Goal: Check status

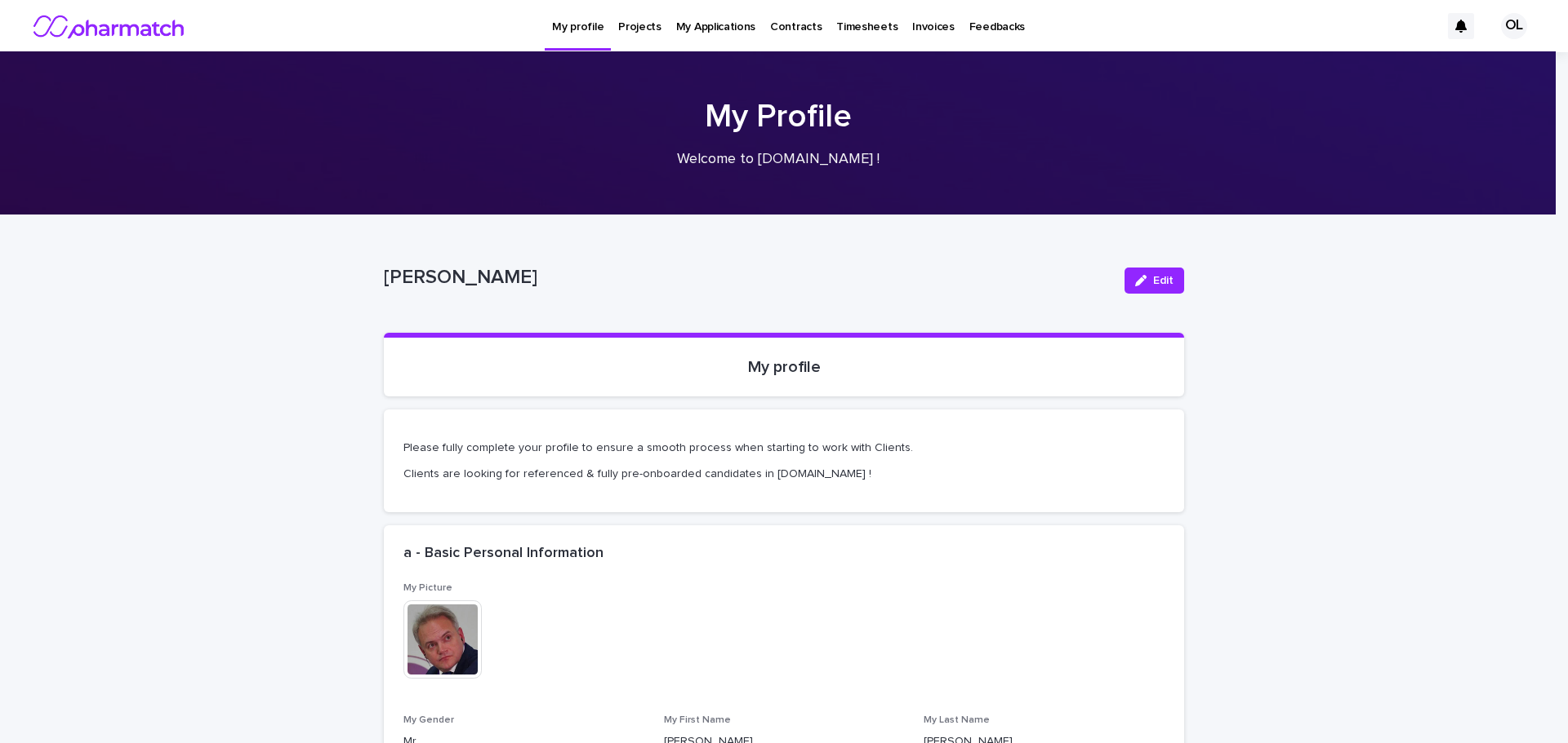
click at [629, 23] on p "Projects" at bounding box center [640, 16] width 44 height 34
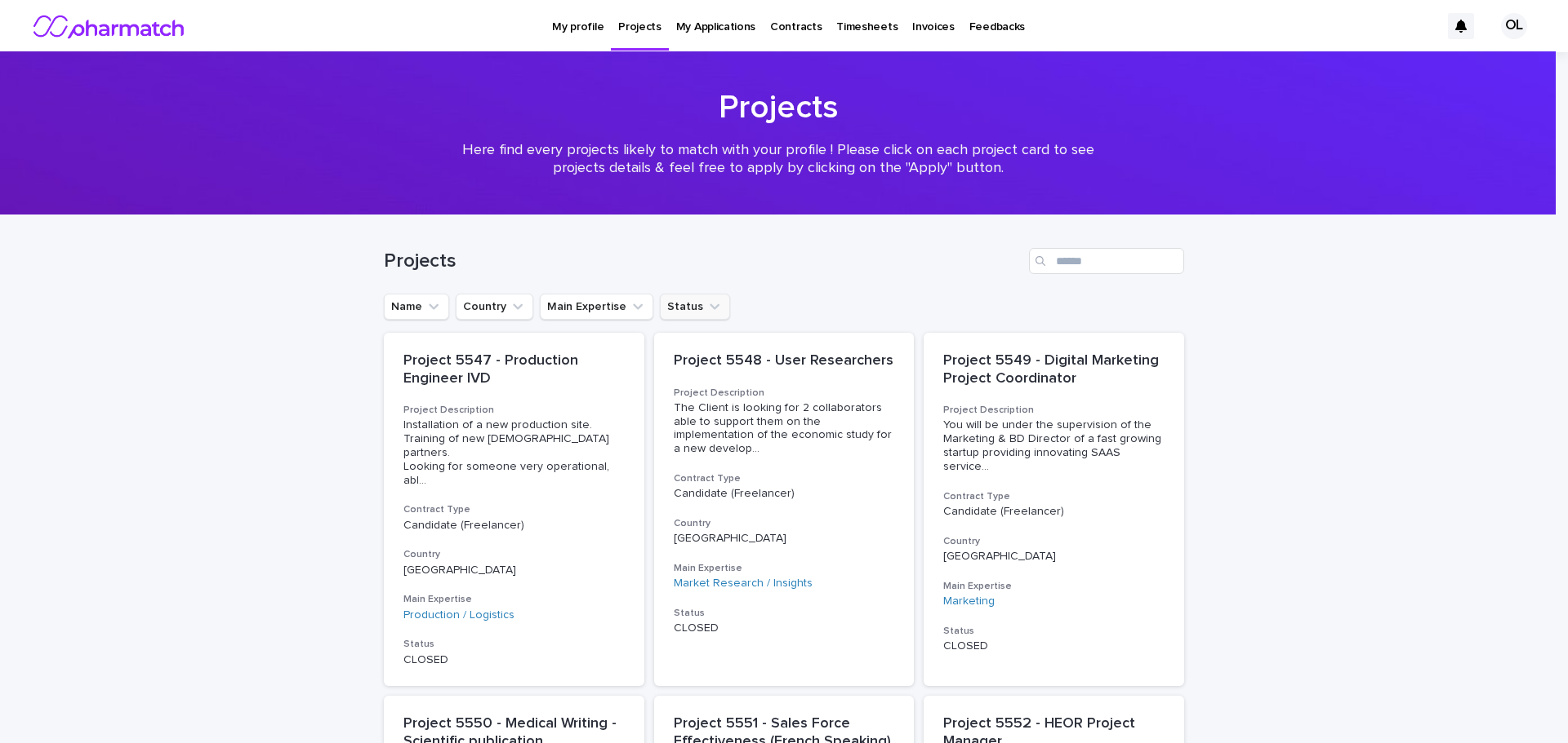
click at [685, 312] on button "Status" at bounding box center [695, 306] width 70 height 26
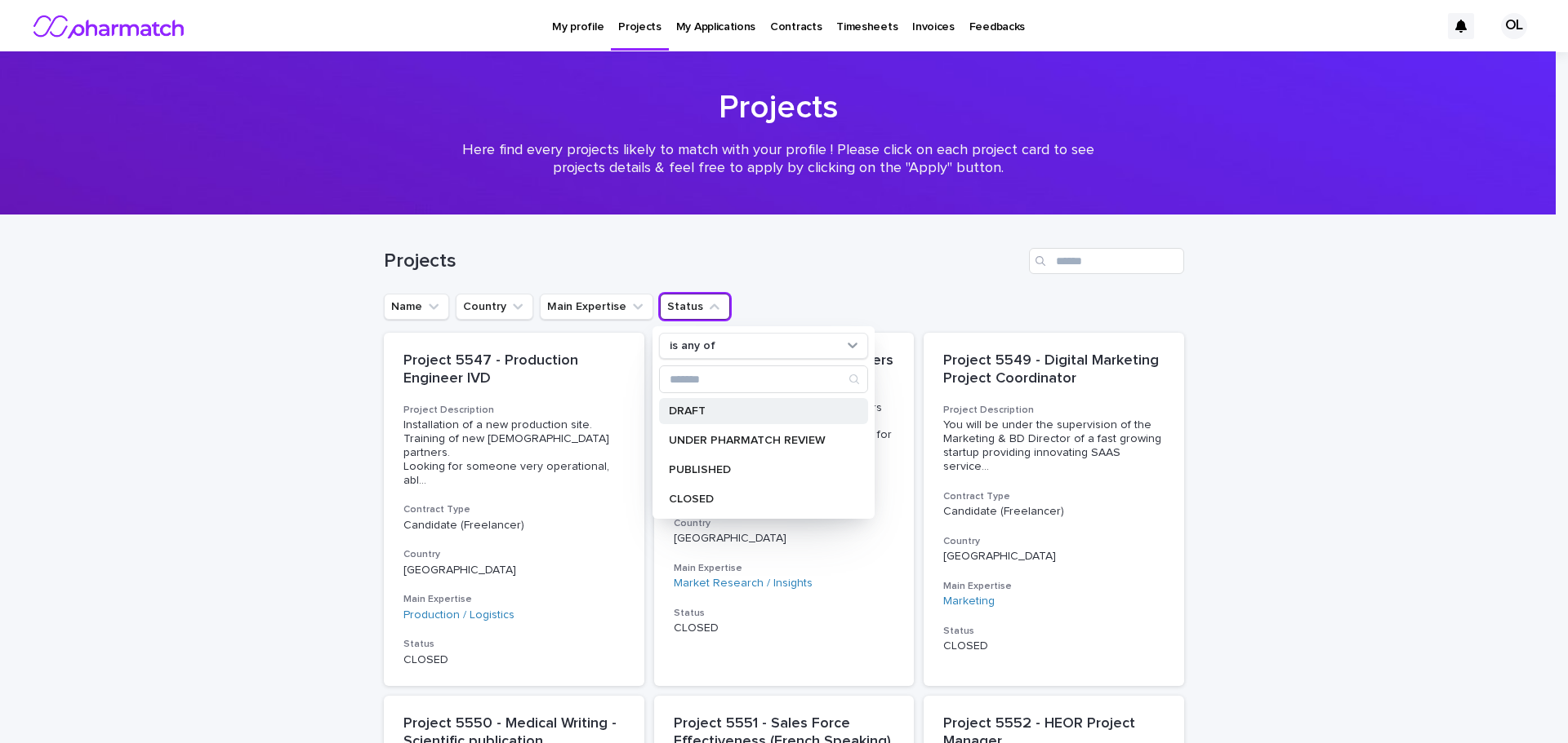
click at [718, 415] on p "DRAFT" at bounding box center [755, 412] width 173 height 12
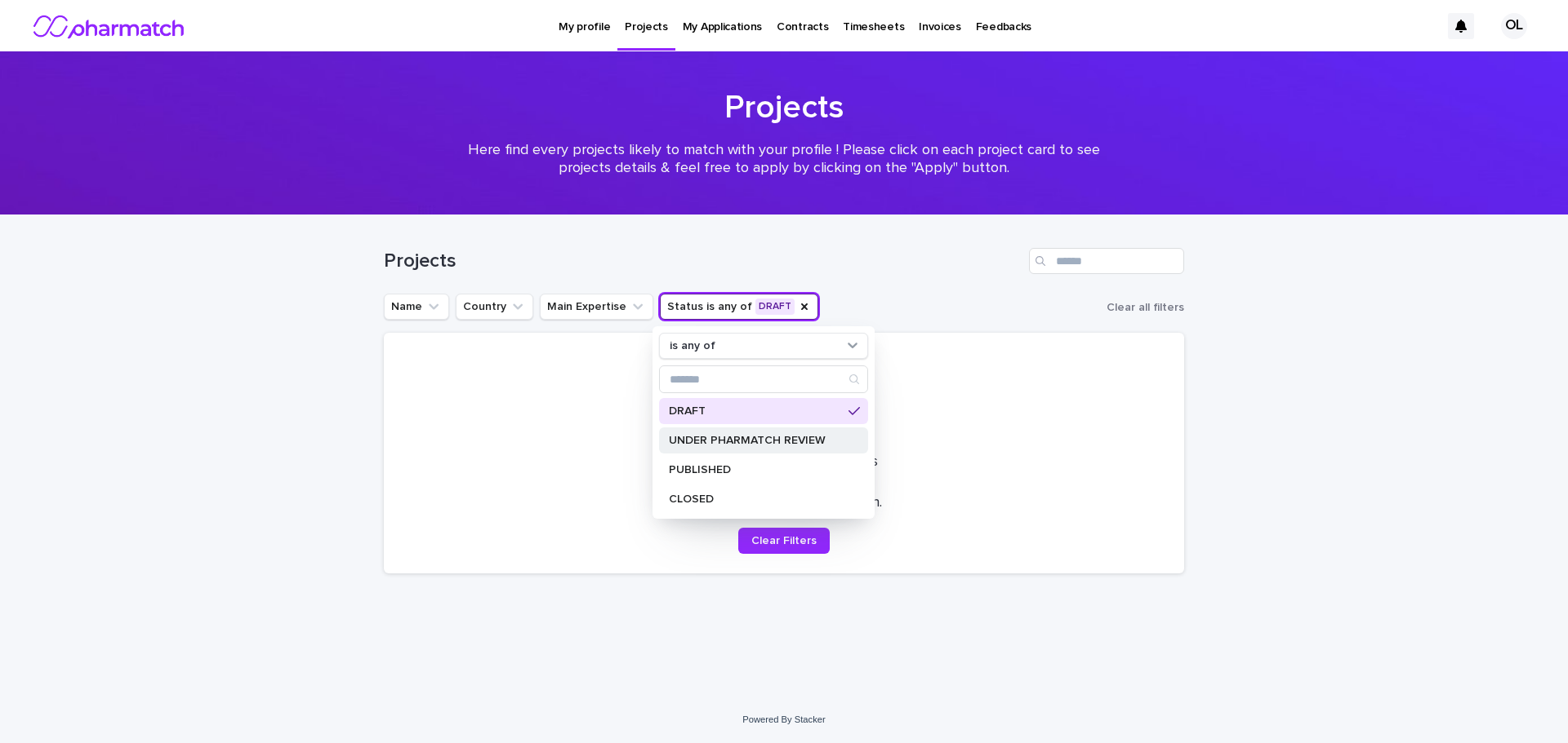
click at [710, 439] on p "UNDER PHARMATCH REVIEW" at bounding box center [755, 441] width 173 height 12
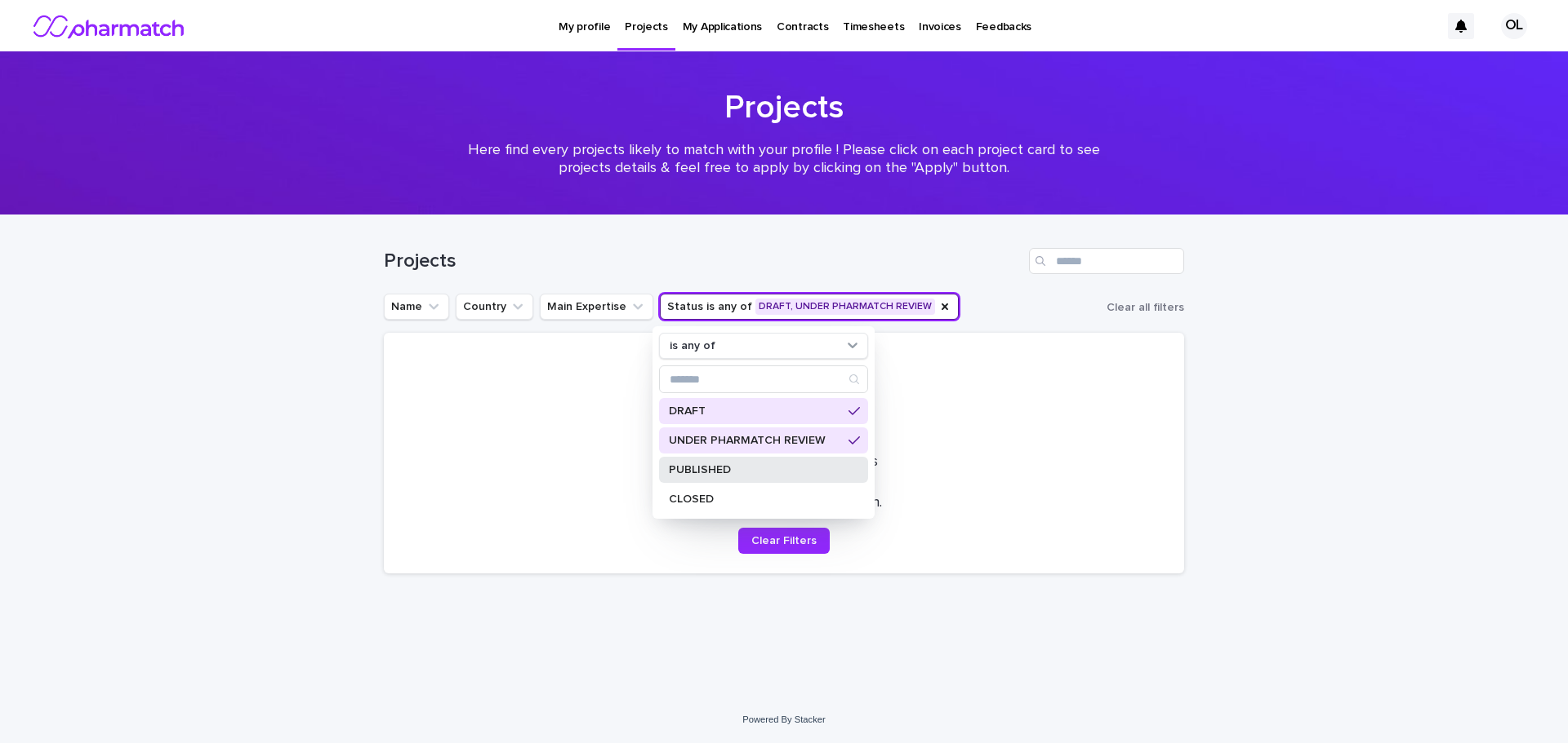
click at [702, 467] on p "PUBLISHED" at bounding box center [755, 470] width 173 height 12
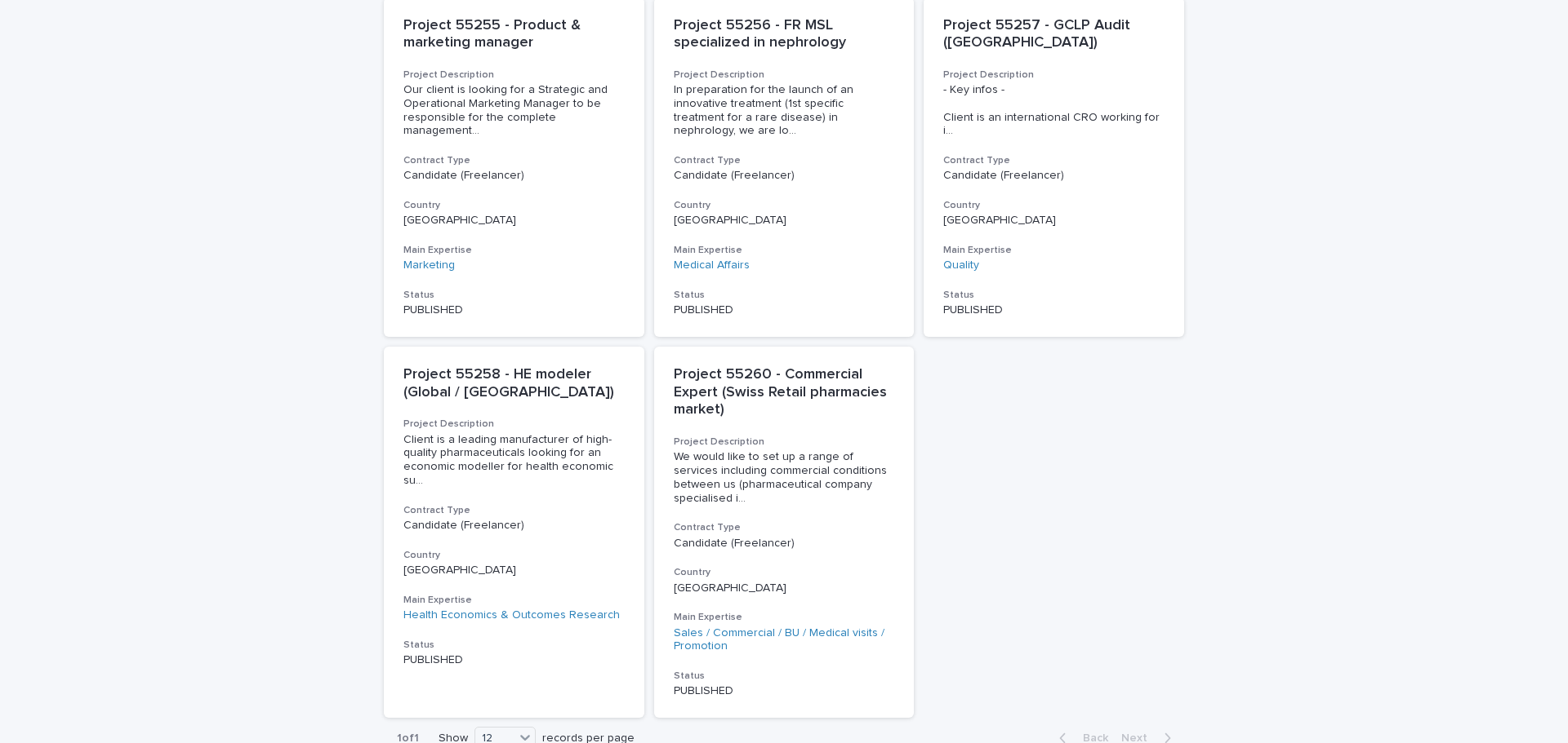
scroll to position [806, 0]
